Goal: Transaction & Acquisition: Purchase product/service

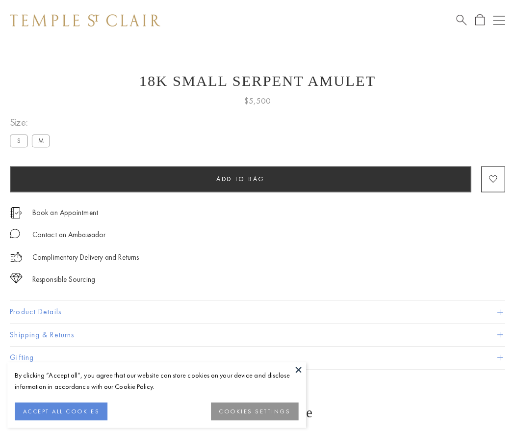
scroll to position [9, 0]
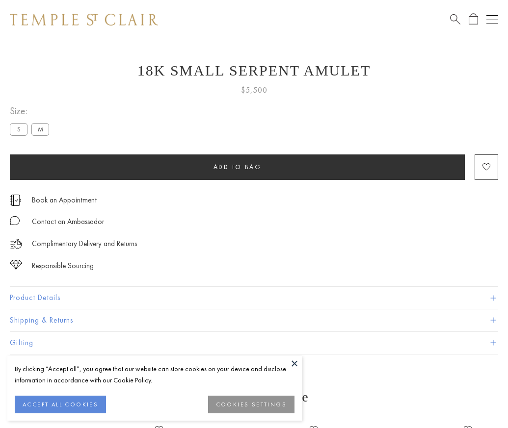
click at [237, 167] on span "Add to bag" at bounding box center [237, 167] width 48 height 8
